Goal: Information Seeking & Learning: Learn about a topic

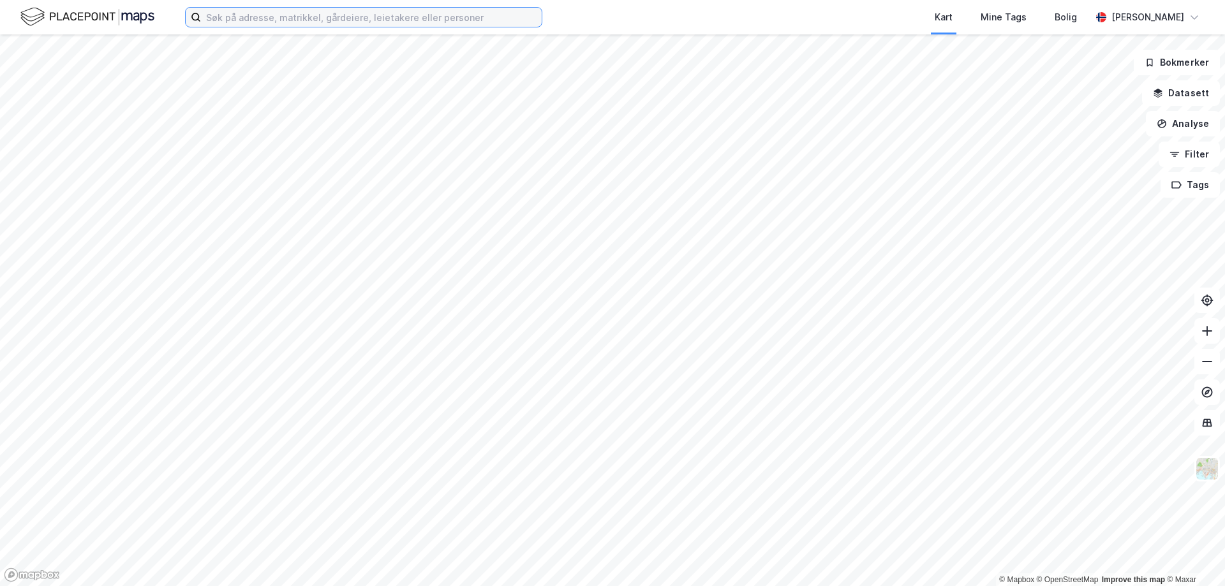
click at [343, 20] on input at bounding box center [371, 17] width 341 height 19
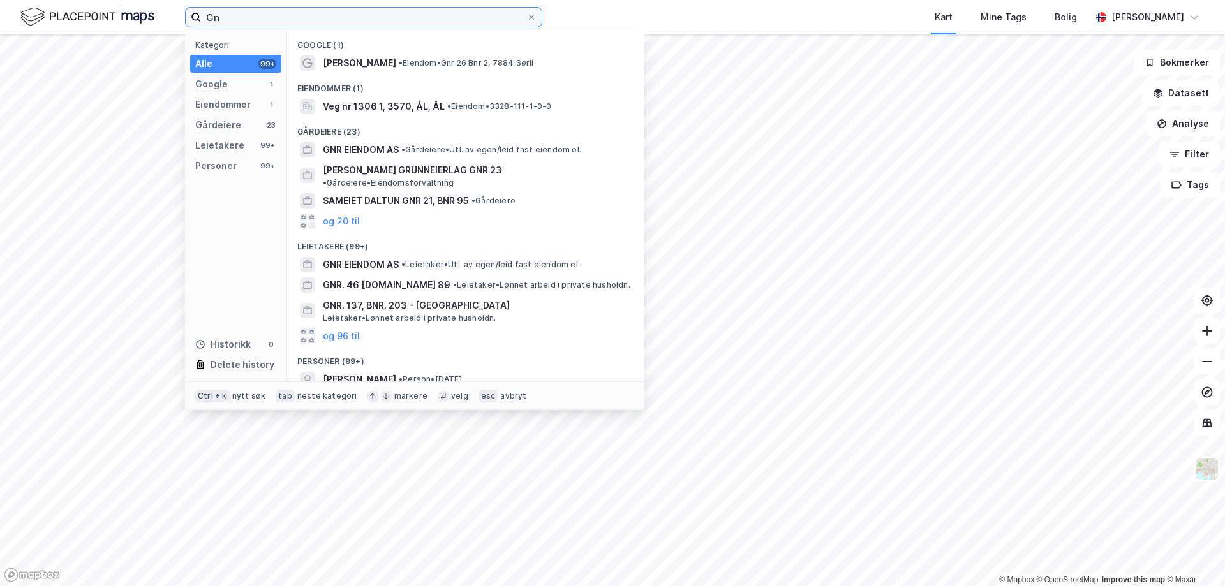
type input "G"
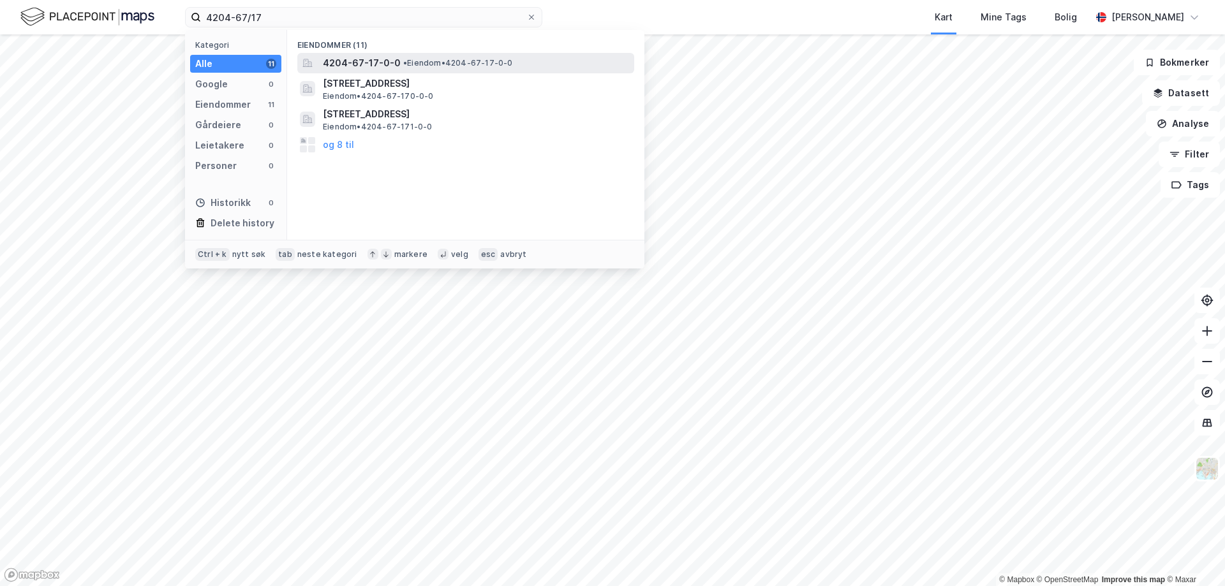
click at [403, 66] on span "•" at bounding box center [405, 63] width 4 height 10
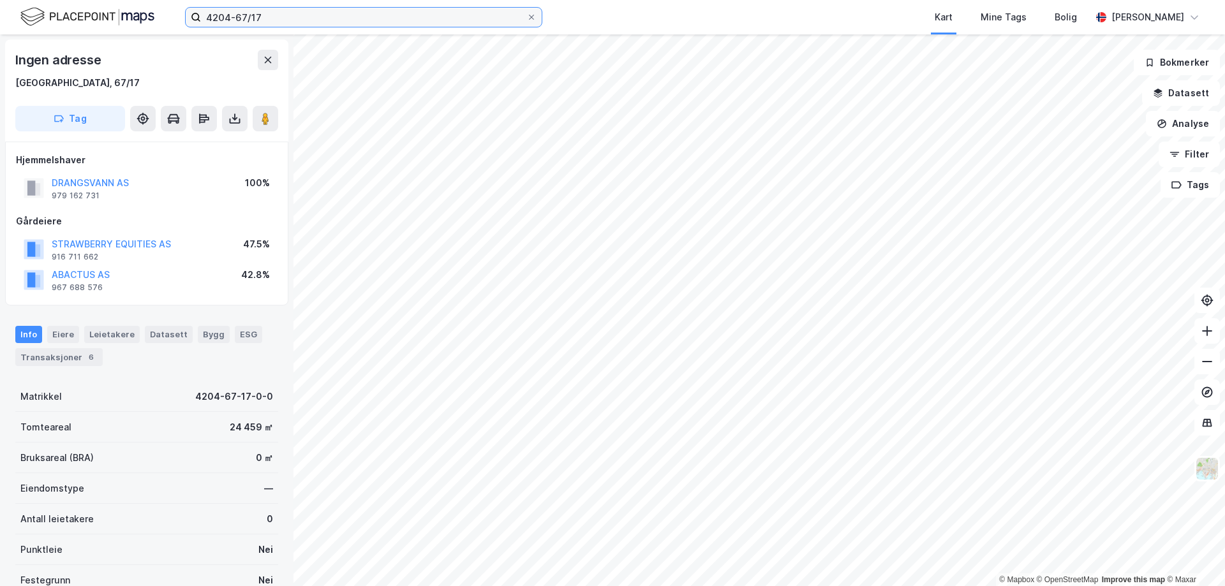
click at [264, 21] on input "4204-67/17" at bounding box center [363, 17] width 325 height 19
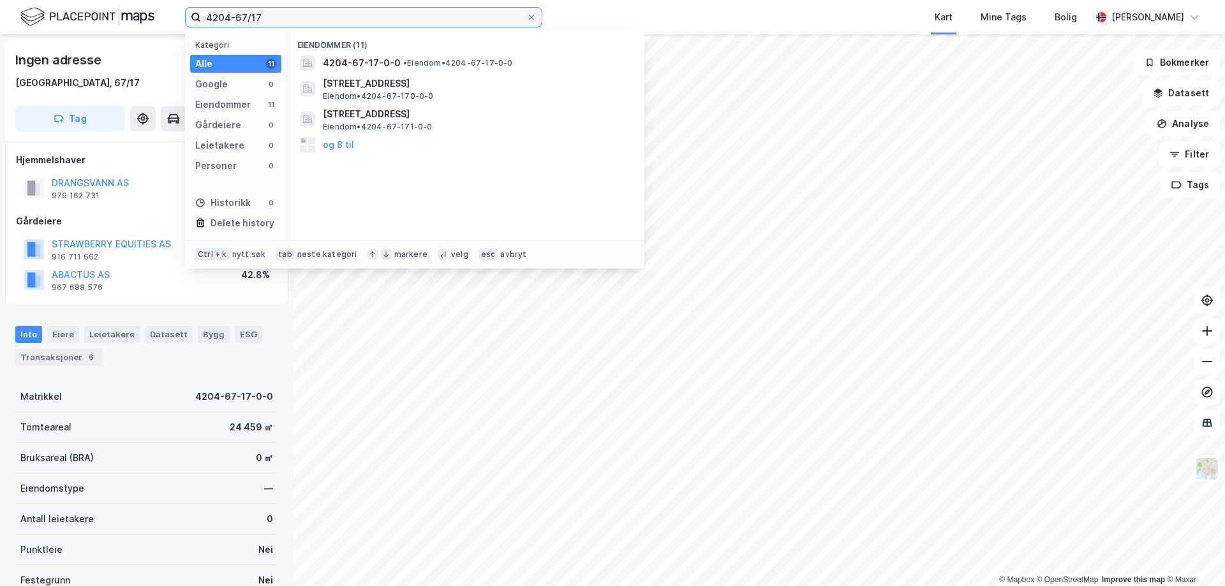
drag, startPoint x: 259, startPoint y: 15, endPoint x: 274, endPoint y: 18, distance: 15.6
click at [259, 15] on input "4204-67/17" at bounding box center [363, 17] width 325 height 19
click at [297, 13] on input "4204-67/18" at bounding box center [363, 17] width 325 height 19
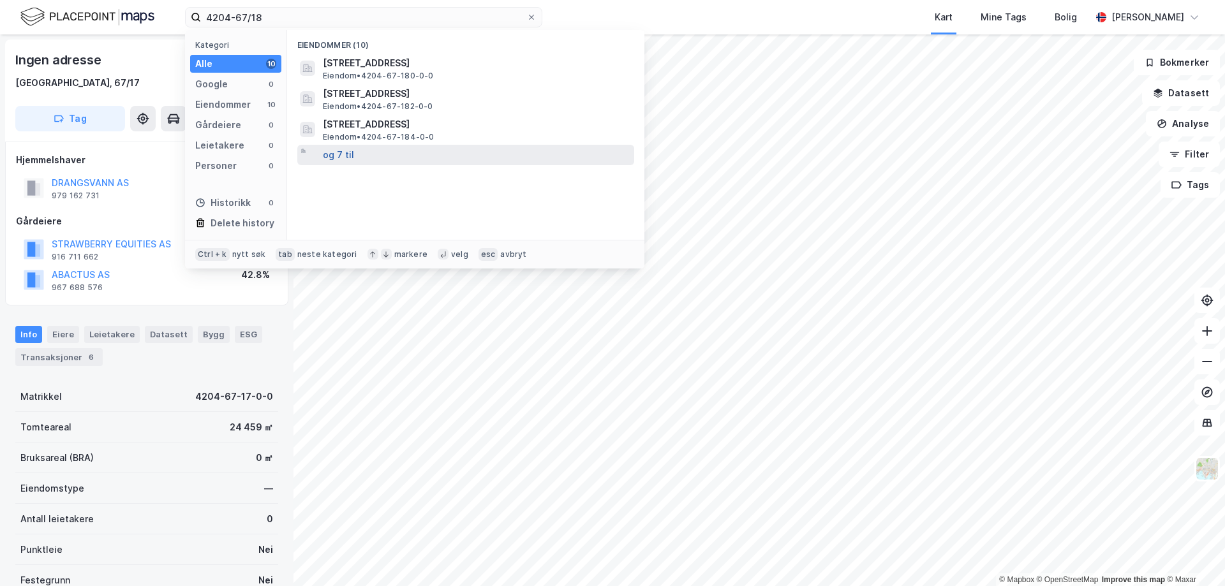
click at [339, 159] on button "og 7 til" at bounding box center [338, 154] width 31 height 15
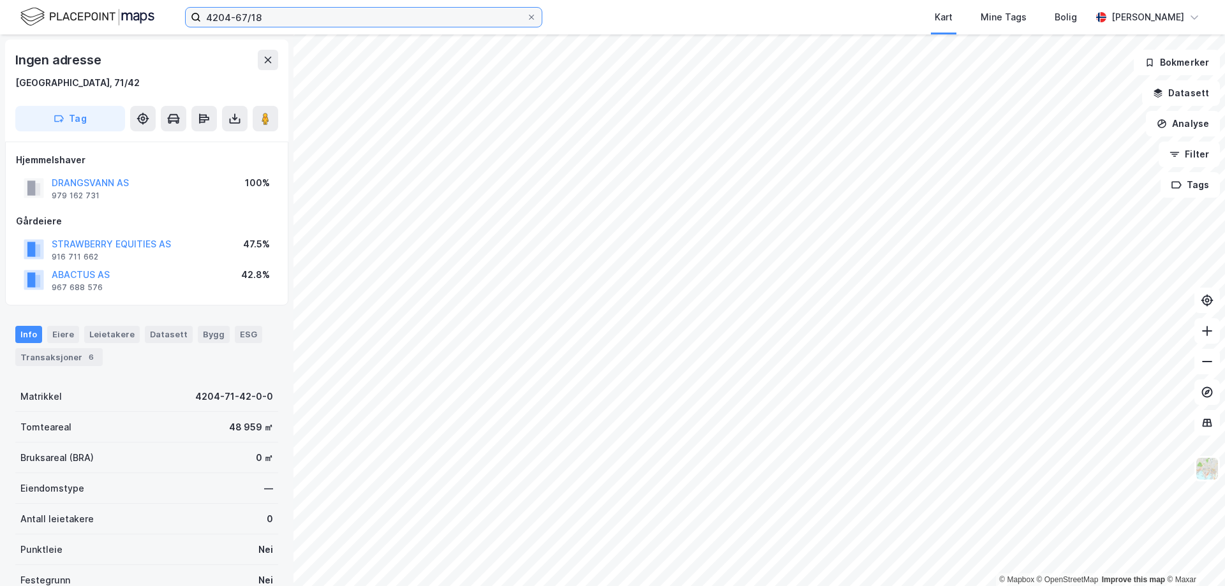
click at [274, 22] on input "4204-67/18" at bounding box center [363, 17] width 325 height 19
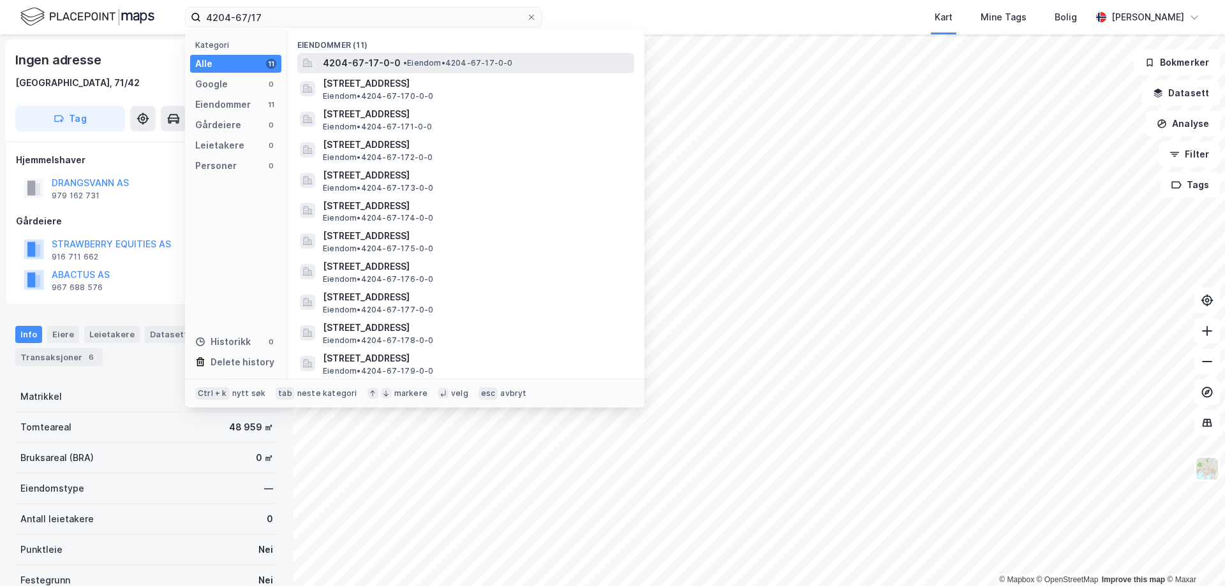
click at [351, 63] on span "4204-67-17-0-0" at bounding box center [362, 63] width 78 height 15
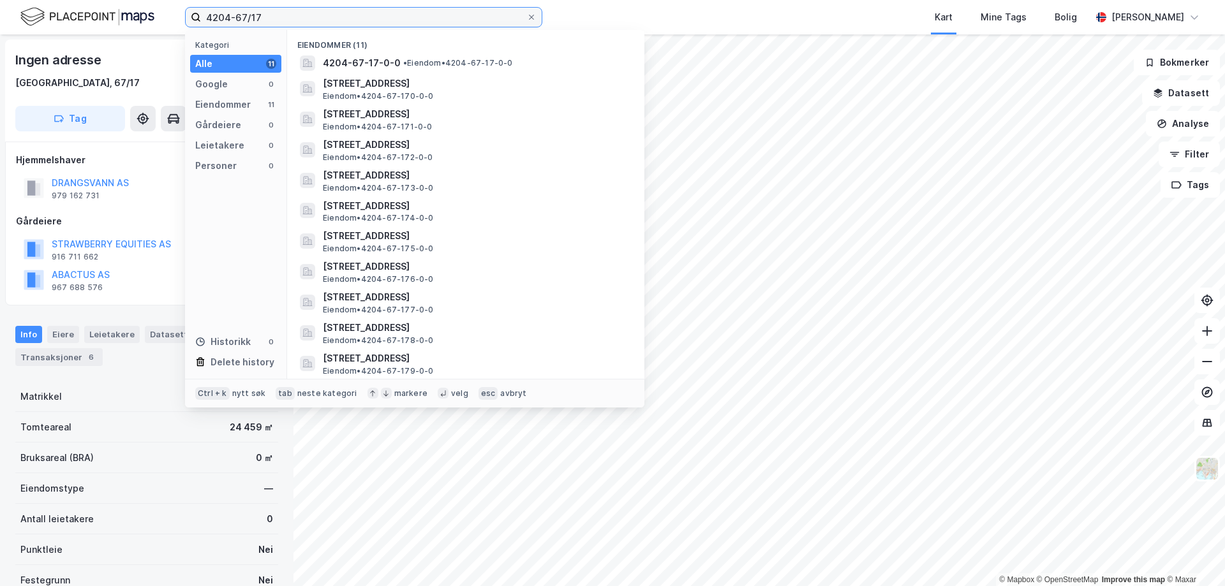
click at [284, 13] on input "4204-67/17" at bounding box center [363, 17] width 325 height 19
drag, startPoint x: 306, startPoint y: 12, endPoint x: 189, endPoint y: 13, distance: 117.4
click at [189, 13] on label "4204-67/17" at bounding box center [363, 17] width 357 height 20
click at [383, 22] on input "4204-67/17" at bounding box center [363, 17] width 325 height 19
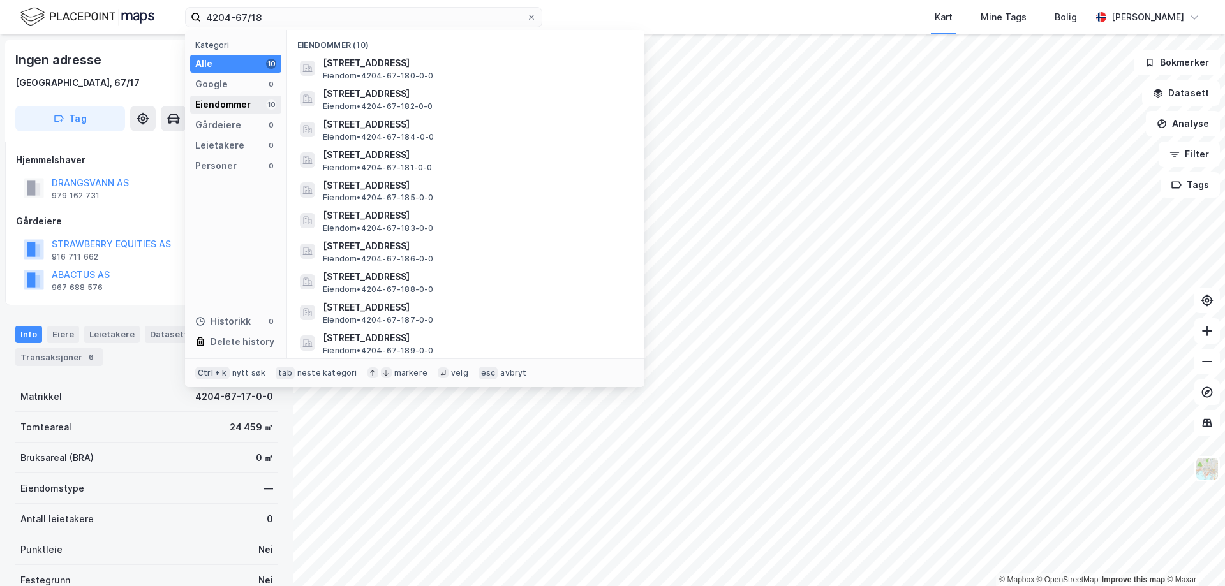
click at [246, 107] on div "Eiendommer" at bounding box center [223, 104] width 56 height 15
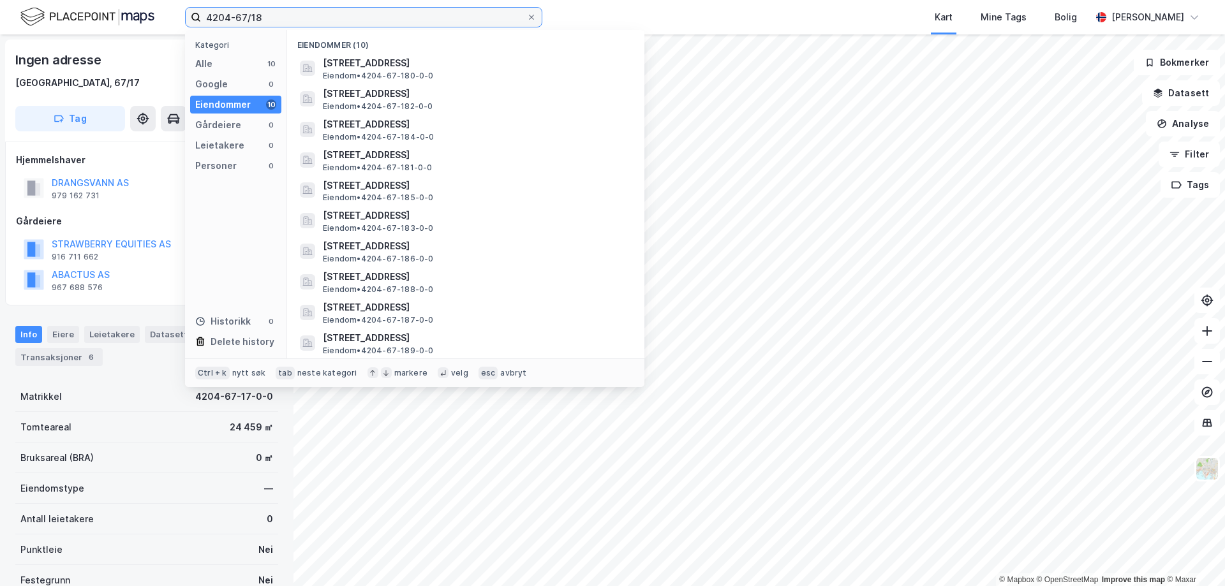
click at [270, 16] on input "4204-67/18" at bounding box center [363, 17] width 325 height 19
click at [296, 23] on input "4204-67/18" at bounding box center [363, 17] width 325 height 19
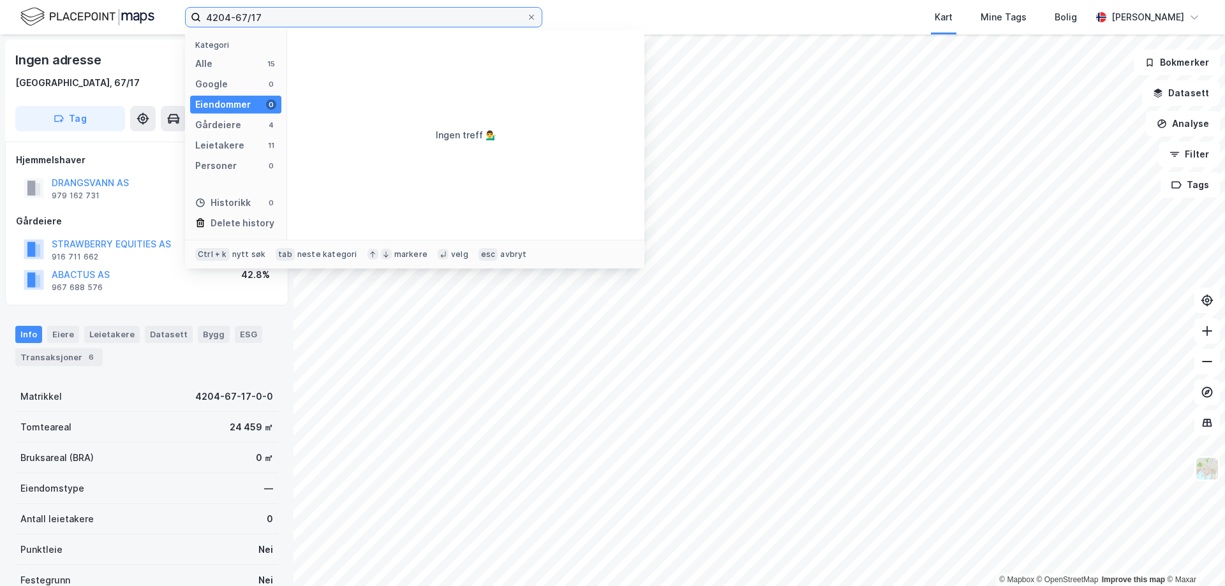
type input "4204-67/17"
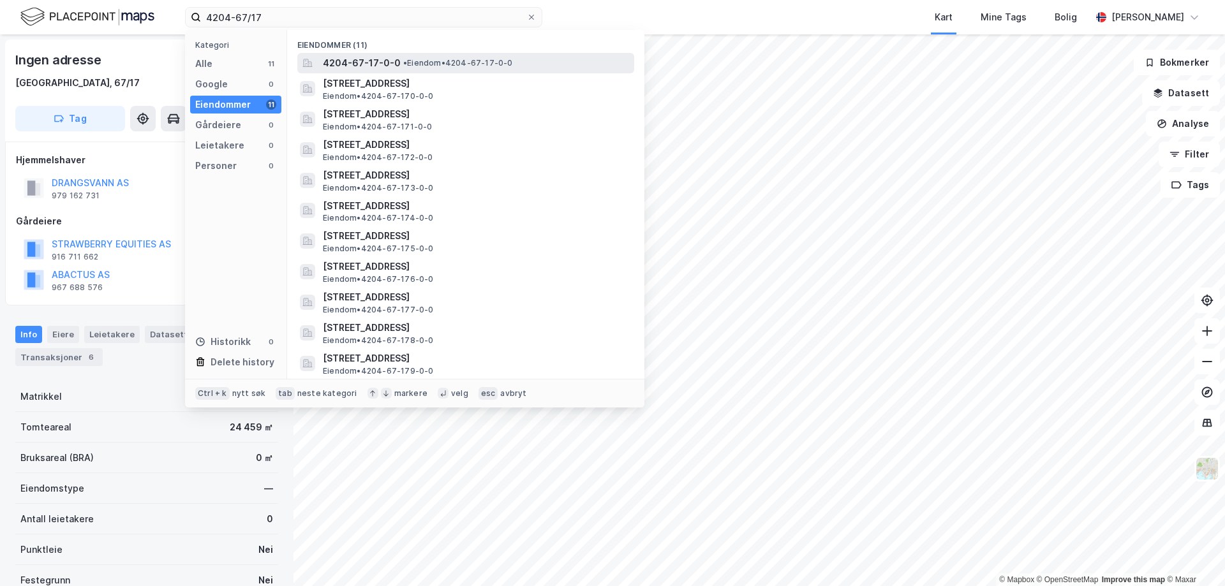
click at [367, 68] on span "4204-67-17-0-0" at bounding box center [362, 63] width 78 height 15
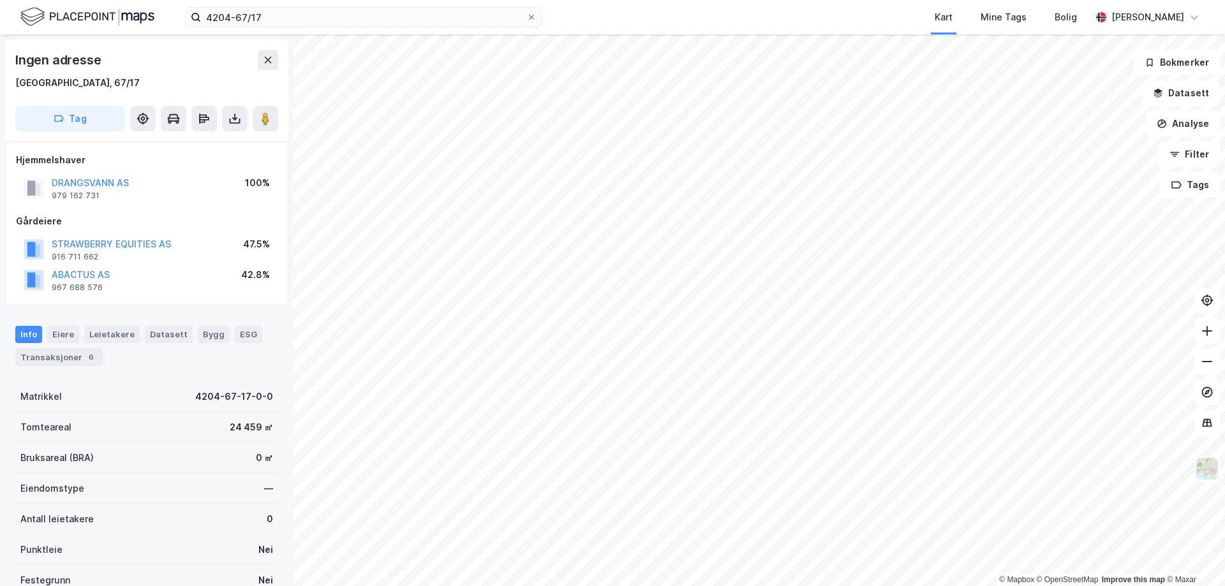
drag, startPoint x: 128, startPoint y: 185, endPoint x: 206, endPoint y: 442, distance: 268.8
click at [207, 443] on div "Ingen adresse [GEOGRAPHIC_DATA], 67/17 Tag Hjemmelshaver DRANGSVANN AS 979 162 …" at bounding box center [146, 310] width 293 height 552
drag, startPoint x: 234, startPoint y: 431, endPoint x: 267, endPoint y: 431, distance: 33.2
click at [267, 431] on div "Tomteareal 24 459 ㎡" at bounding box center [146, 427] width 263 height 31
click at [182, 70] on div "Ingen adresse [GEOGRAPHIC_DATA], 67/17" at bounding box center [146, 70] width 263 height 41
